Goal: Find specific page/section: Find specific page/section

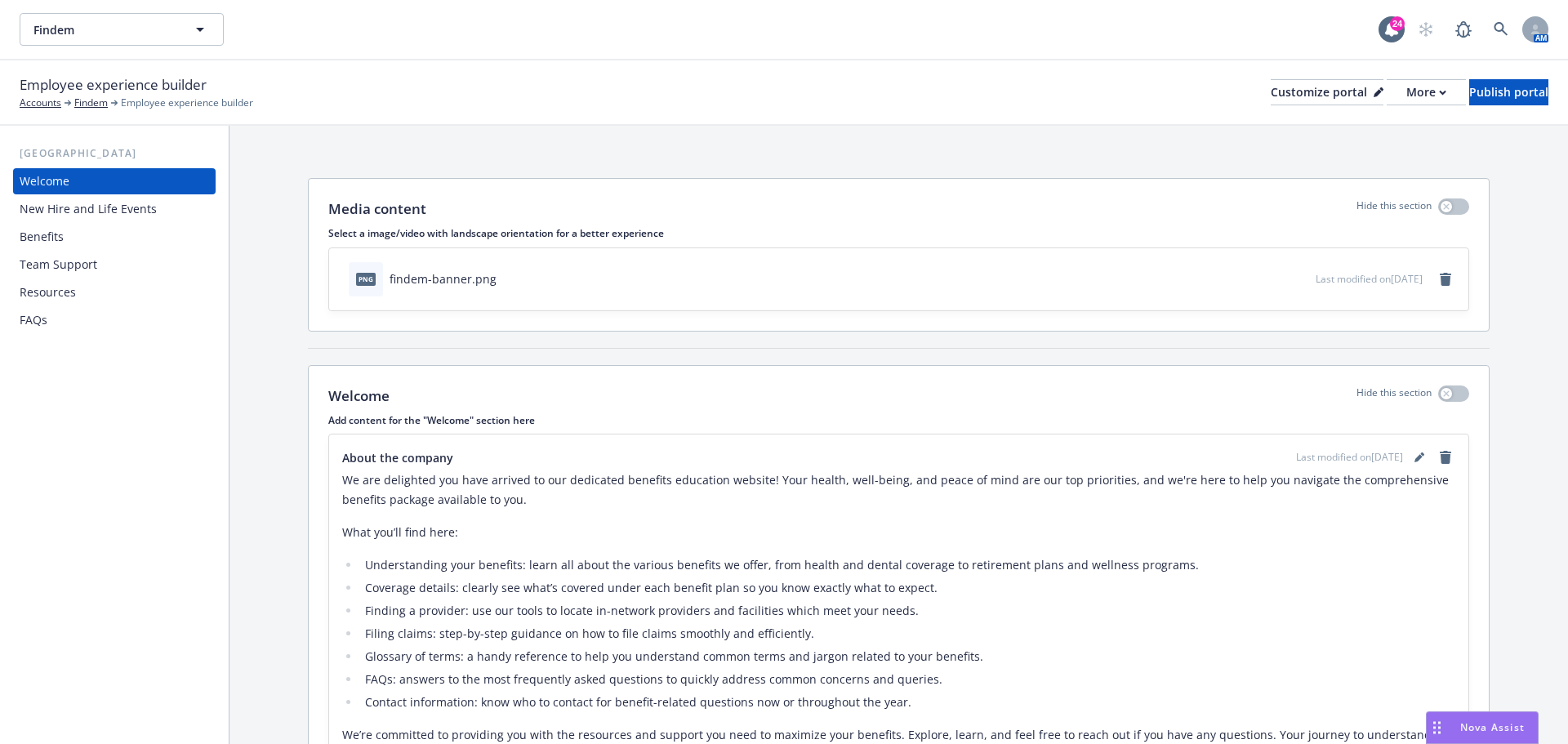
click at [68, 180] on div "Welcome" at bounding box center [45, 181] width 50 height 26
click at [48, 209] on div "New Hire and Life Events" at bounding box center [88, 209] width 138 height 26
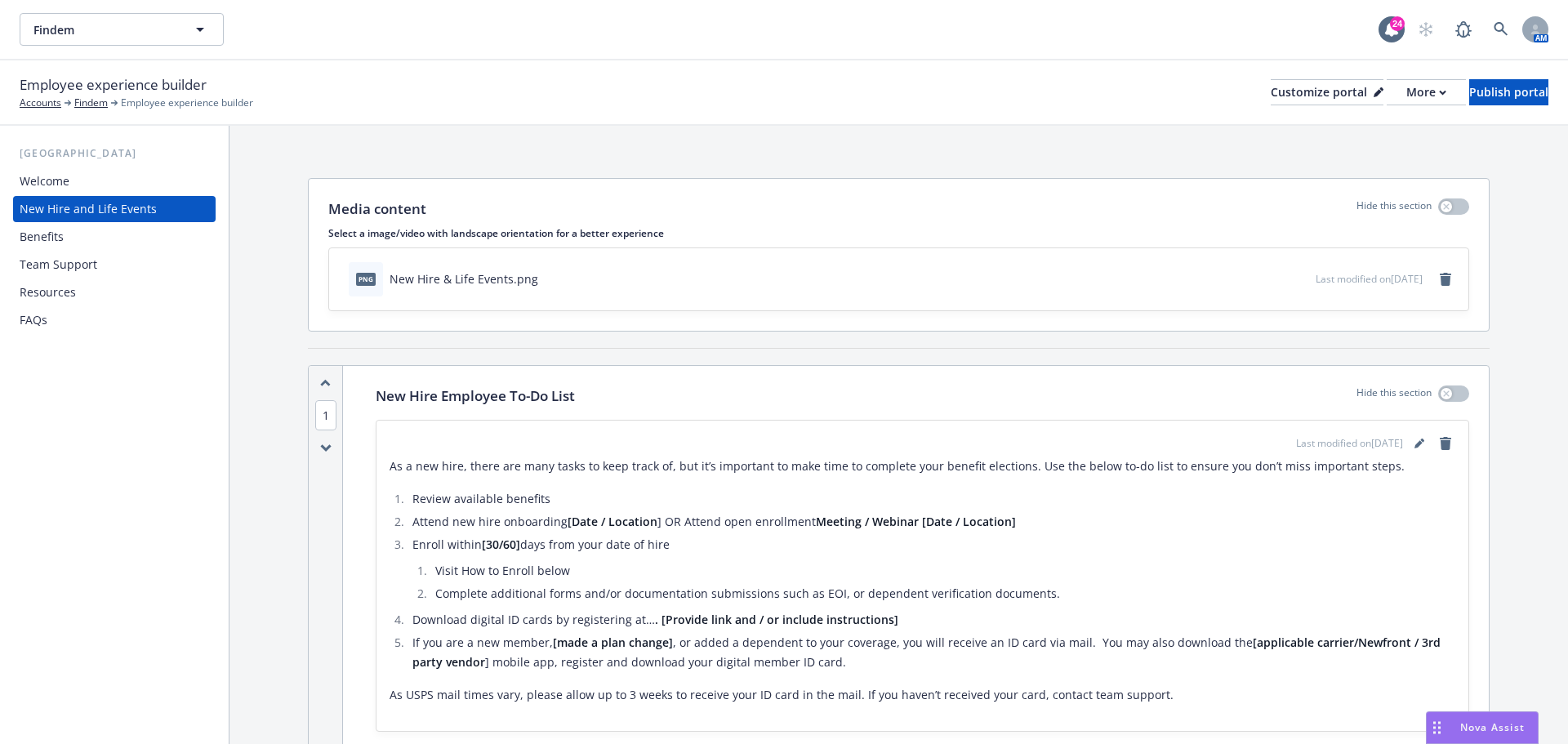
click at [55, 236] on div "Benefits" at bounding box center [42, 236] width 44 height 26
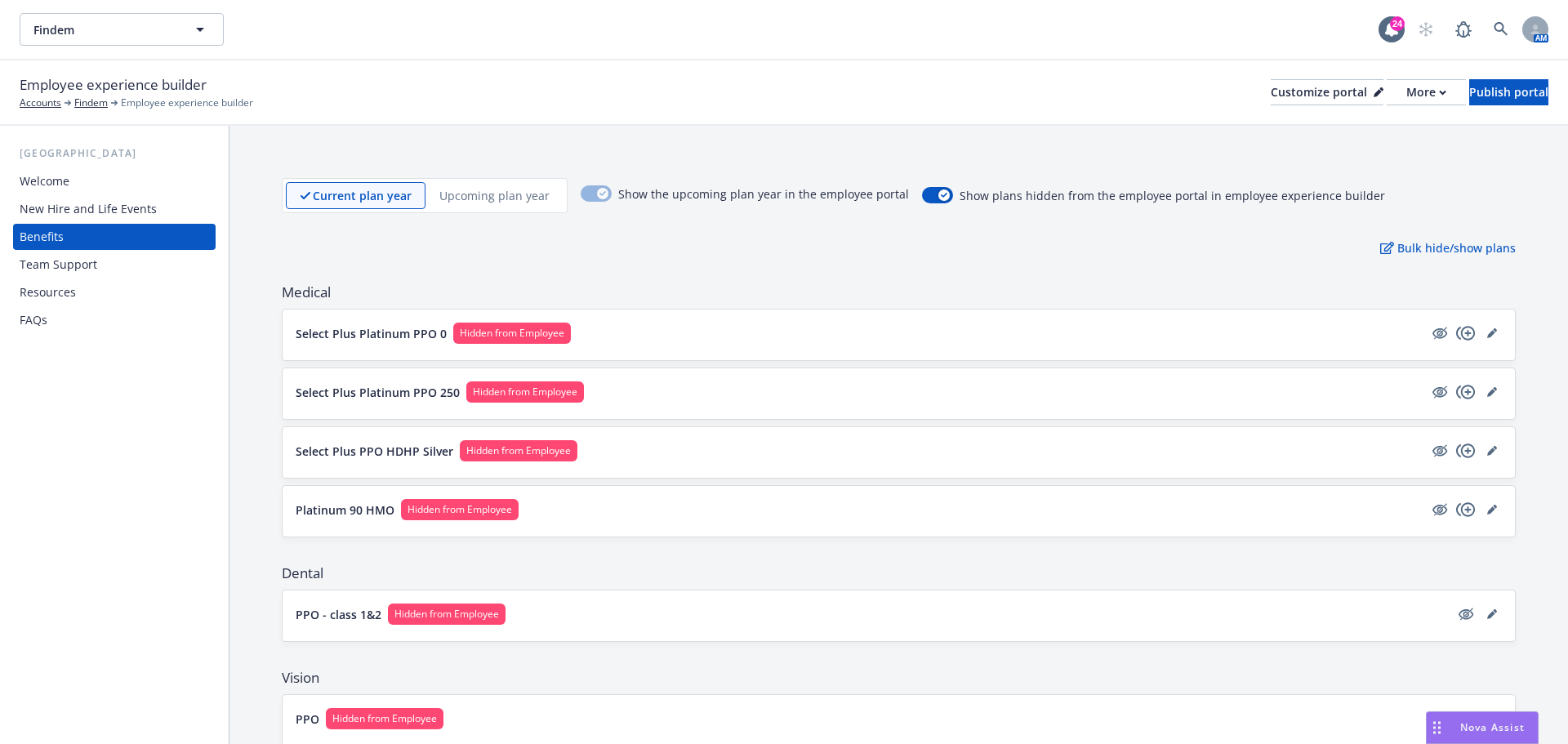
click at [38, 176] on div "Welcome" at bounding box center [45, 181] width 50 height 26
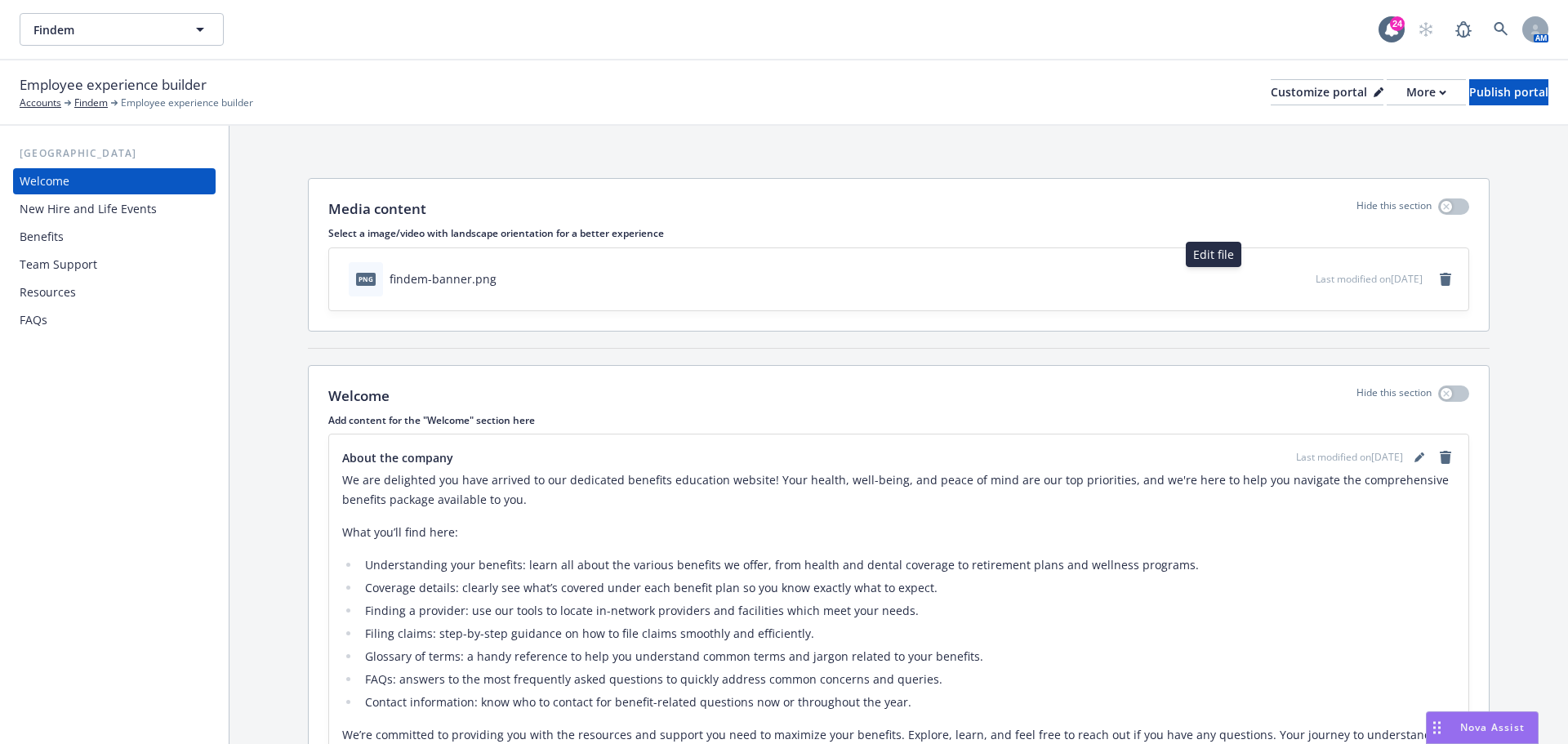
click at [1244, 281] on icon "button" at bounding box center [1249, 279] width 10 height 10
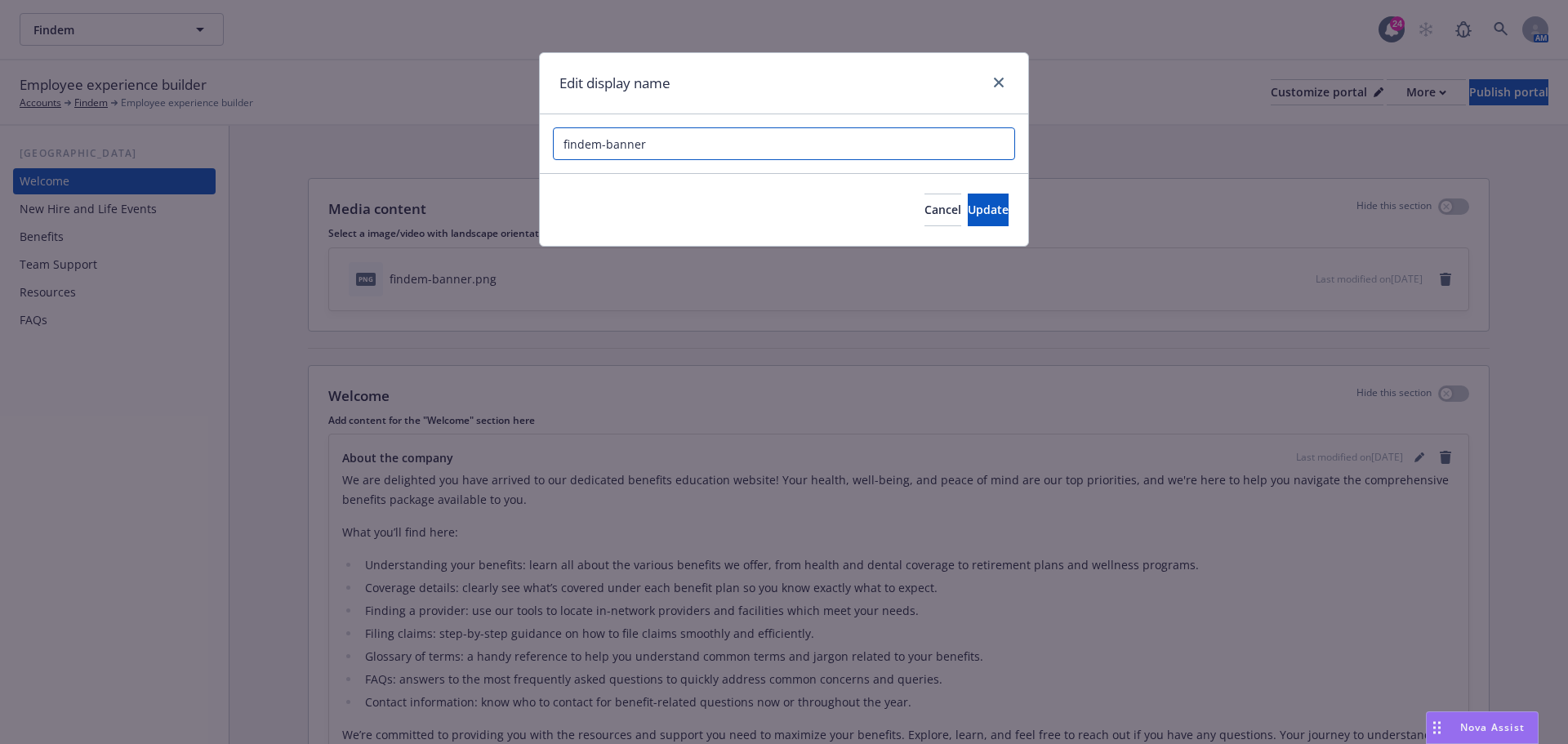
click at [619, 146] on input "findem-banner" at bounding box center [784, 143] width 462 height 33
click at [994, 82] on icon "close" at bounding box center [999, 83] width 10 height 10
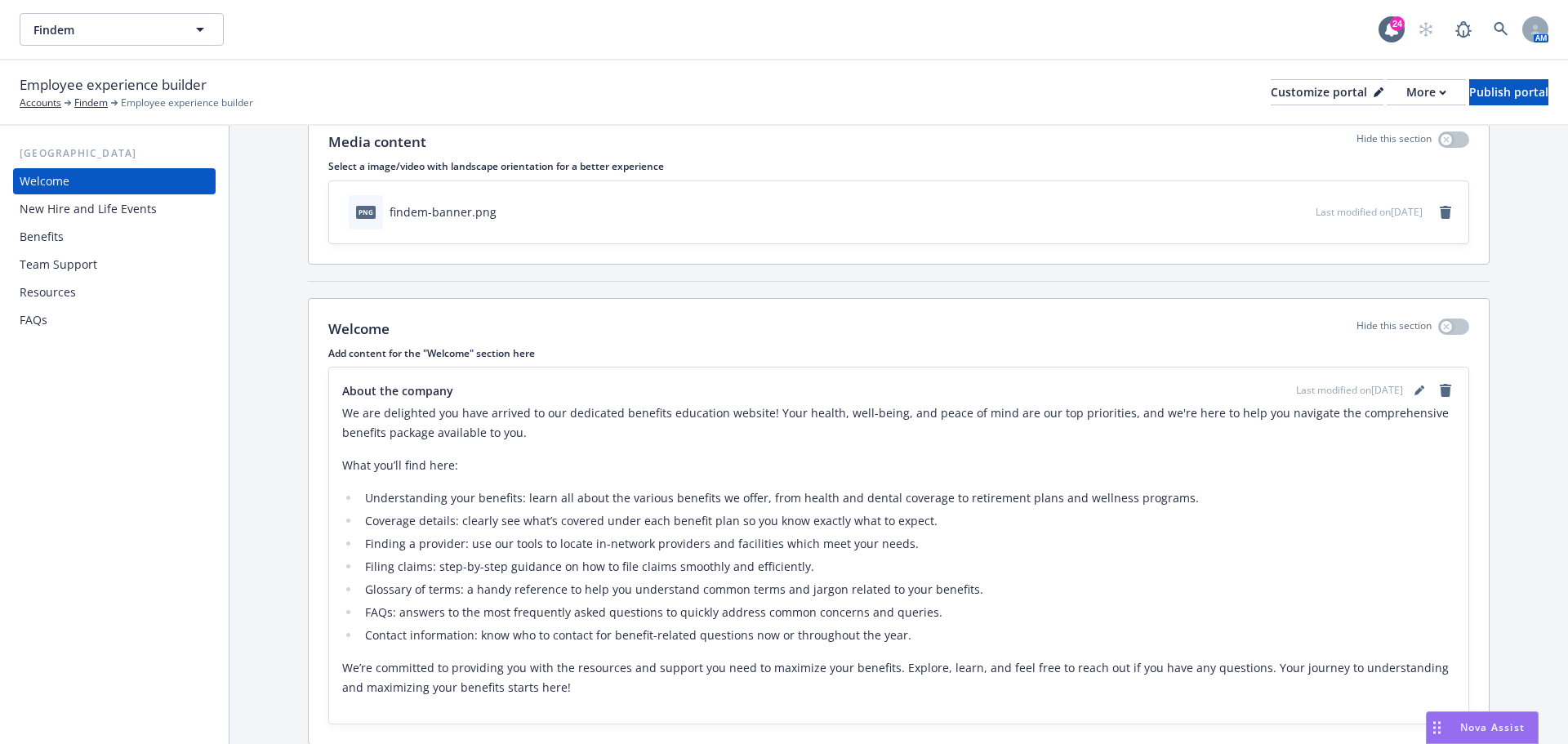
scroll to position [127, 0]
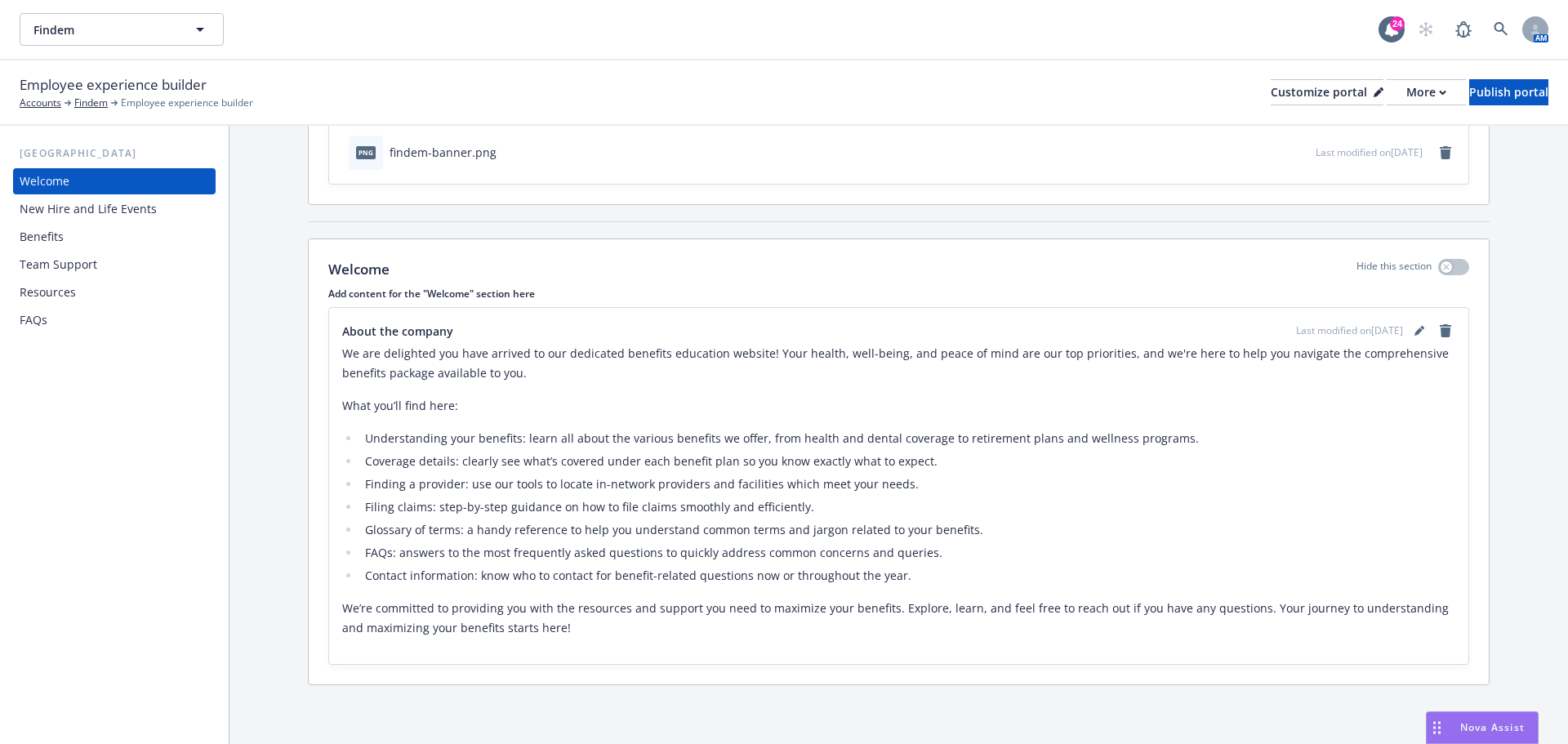
click at [1499, 721] on span "Nova Assist" at bounding box center [1491, 727] width 64 height 14
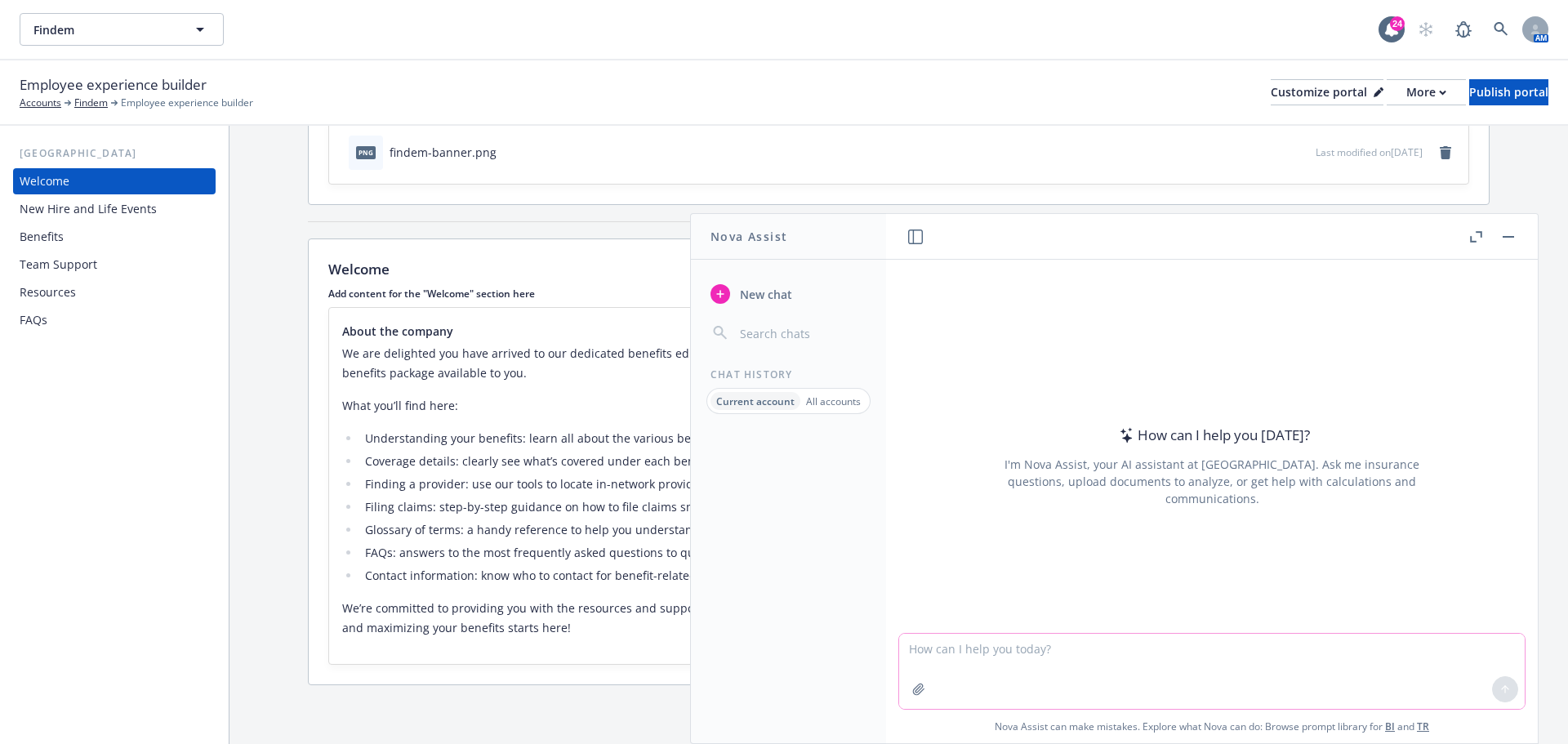
click at [949, 648] on textarea at bounding box center [1212, 671] width 625 height 75
click at [1530, 155] on div "Media content Hide this section Select a image/video with landscape orientation…" at bounding box center [899, 371] width 1339 height 745
click at [630, 268] on div "Welcome Hide this section" at bounding box center [899, 269] width 1140 height 21
click at [1505, 236] on rect "button" at bounding box center [1508, 237] width 12 height 2
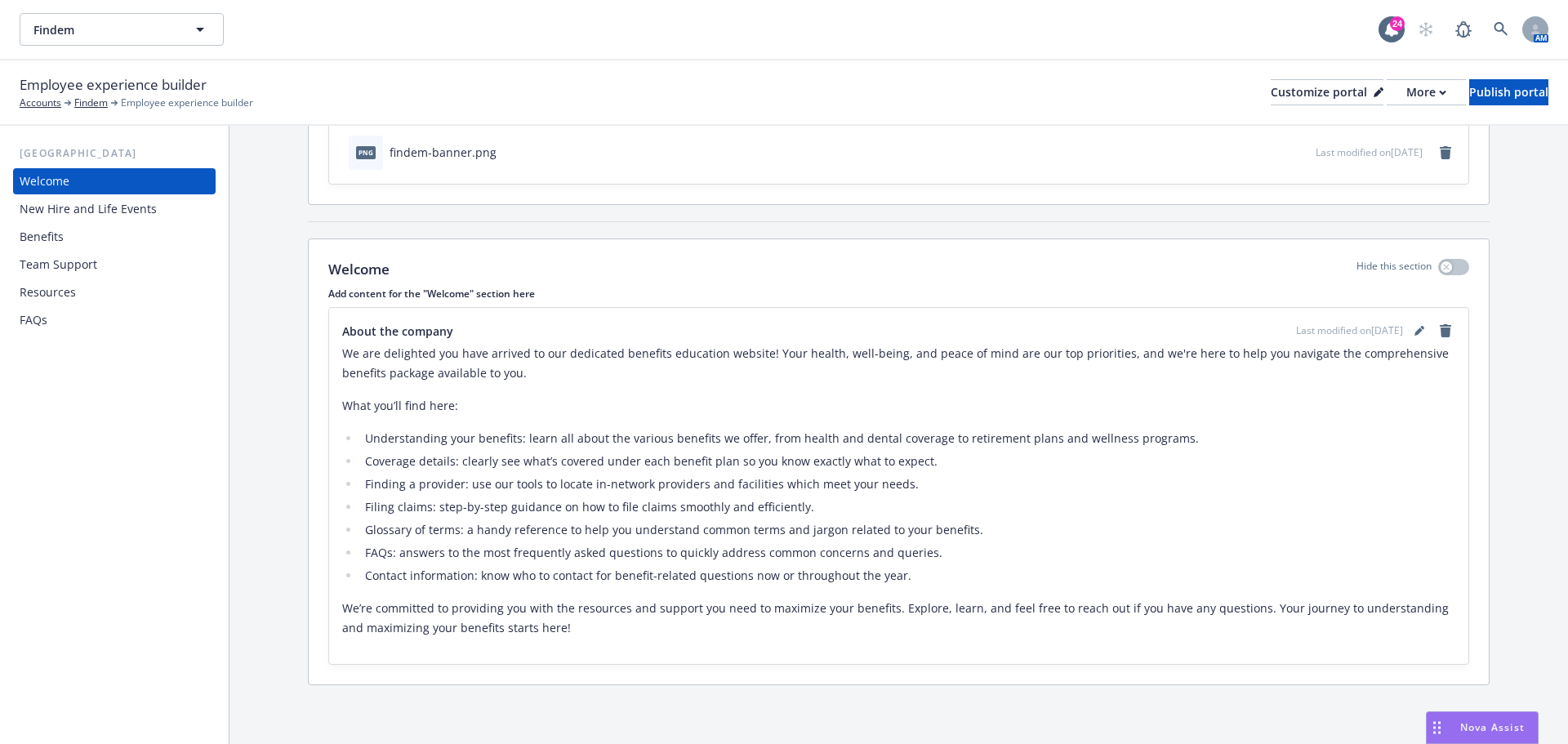
click at [48, 239] on div "Benefits" at bounding box center [42, 236] width 44 height 26
